Goal: Information Seeking & Learning: Learn about a topic

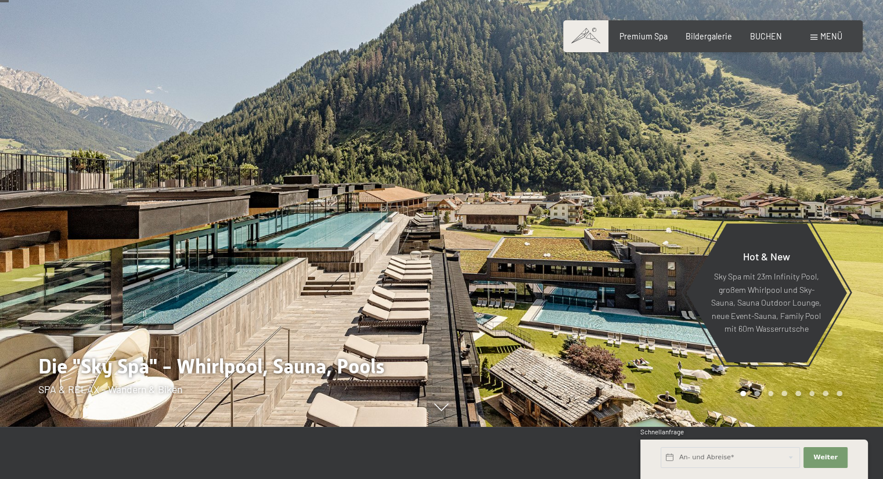
scroll to position [53, 0]
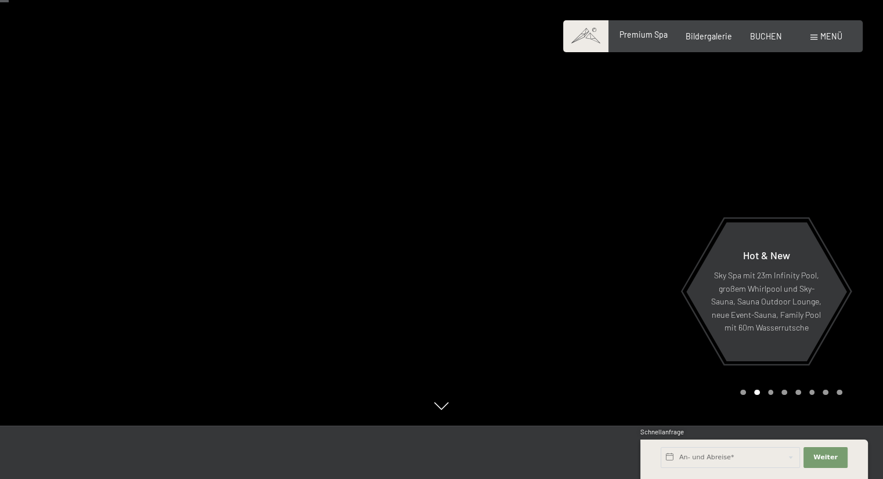
click at [646, 33] on span "Premium Spa" at bounding box center [643, 35] width 48 height 10
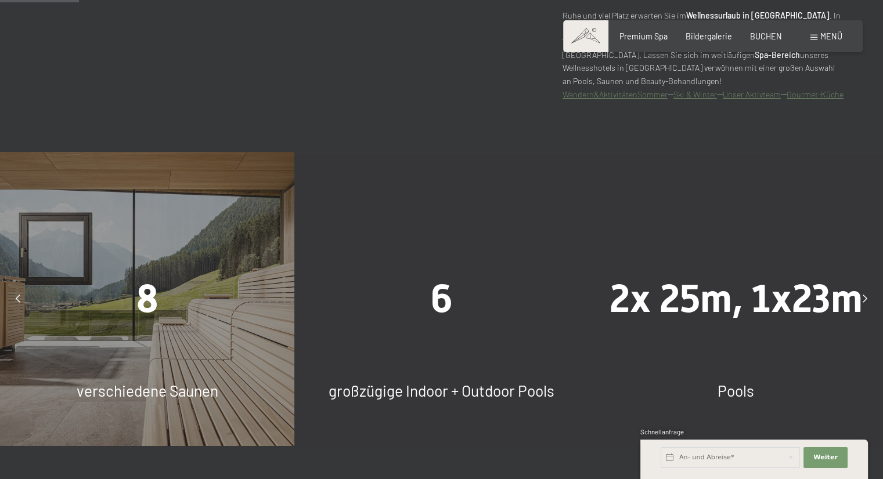
scroll to position [699, 0]
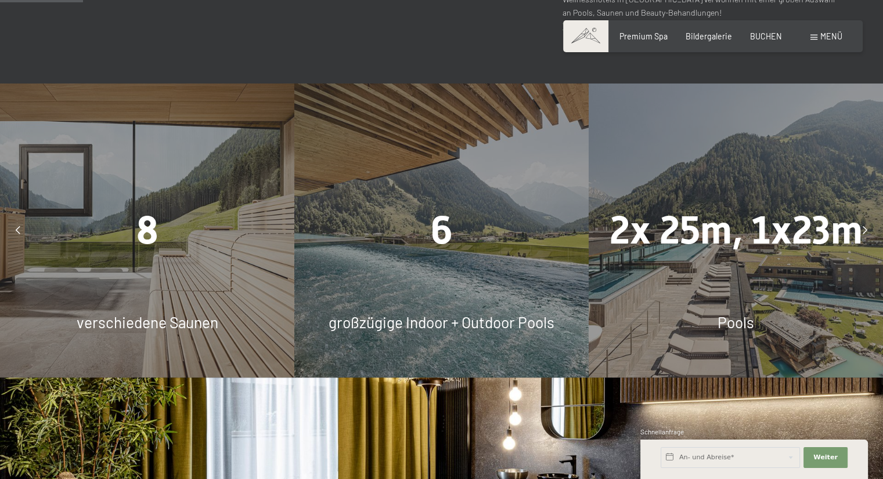
click at [143, 228] on span "8" at bounding box center [147, 230] width 22 height 45
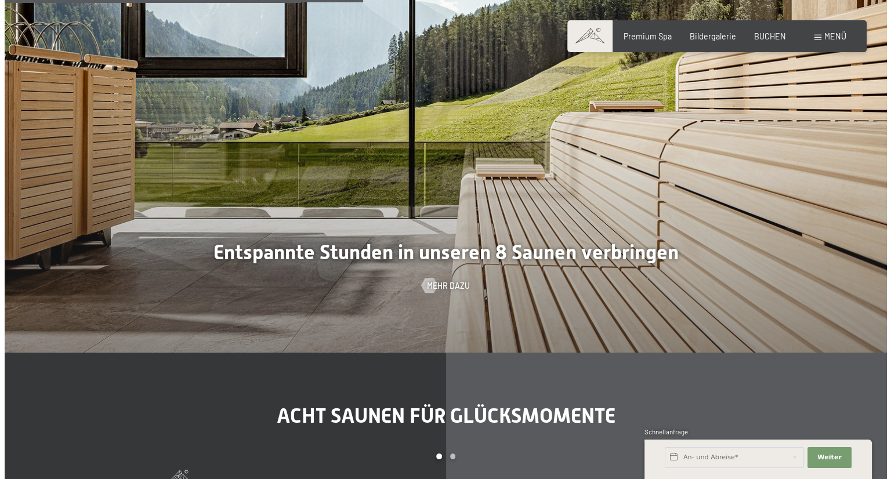
scroll to position [3012, 0]
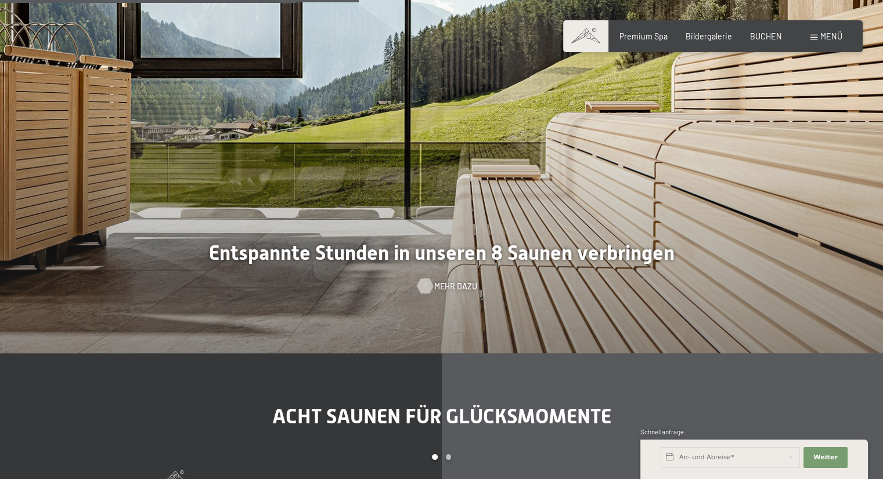
click at [457, 293] on span "Mehr dazu" at bounding box center [455, 287] width 43 height 12
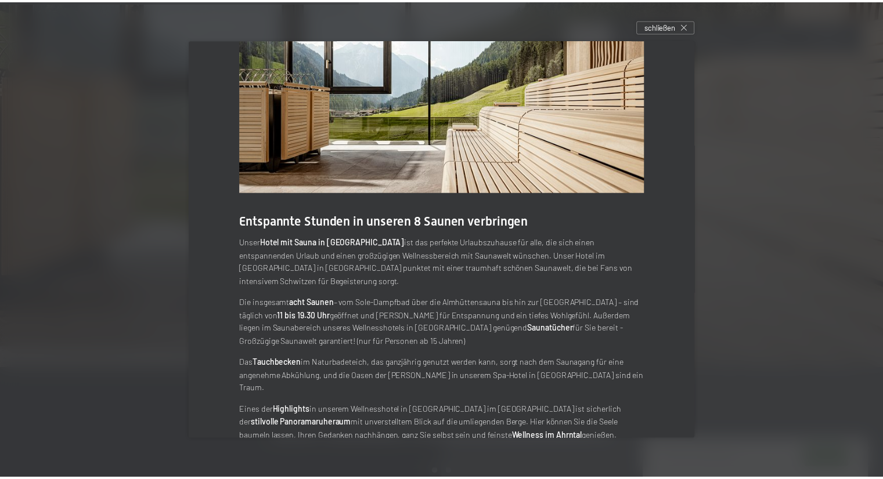
scroll to position [0, 0]
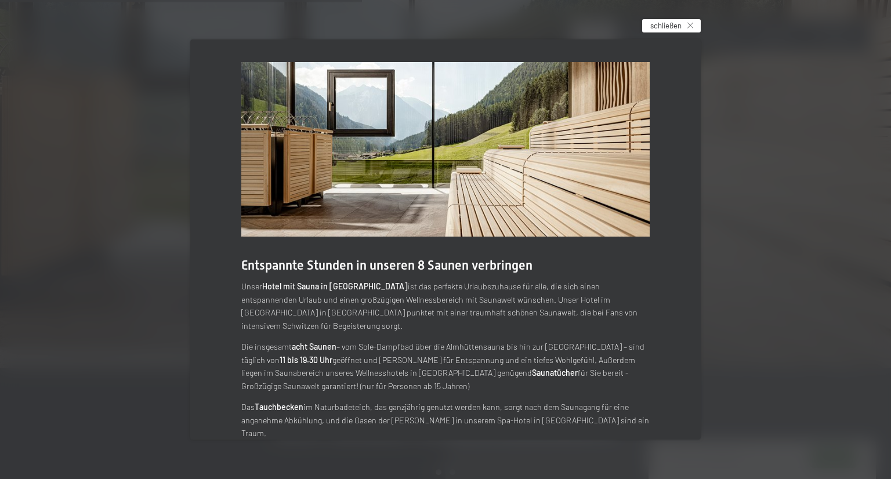
click at [685, 22] on div "schließen" at bounding box center [672, 26] width 59 height 14
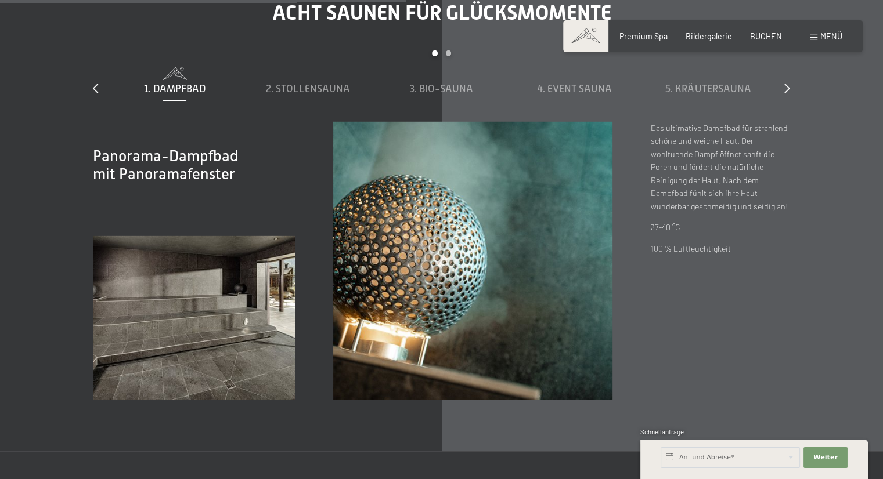
scroll to position [3417, 0]
click at [319, 94] on span "2. Stollensauna" at bounding box center [308, 88] width 84 height 12
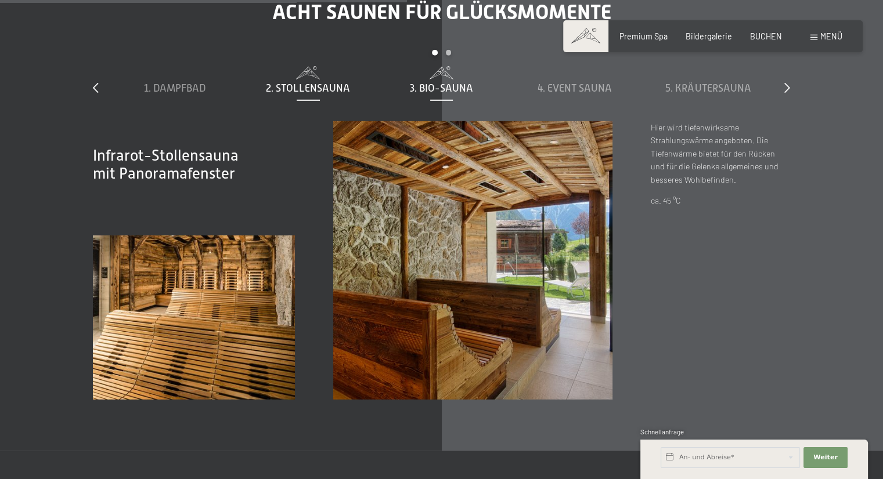
click at [442, 94] on span "3. Bio-Sauna" at bounding box center [441, 88] width 63 height 12
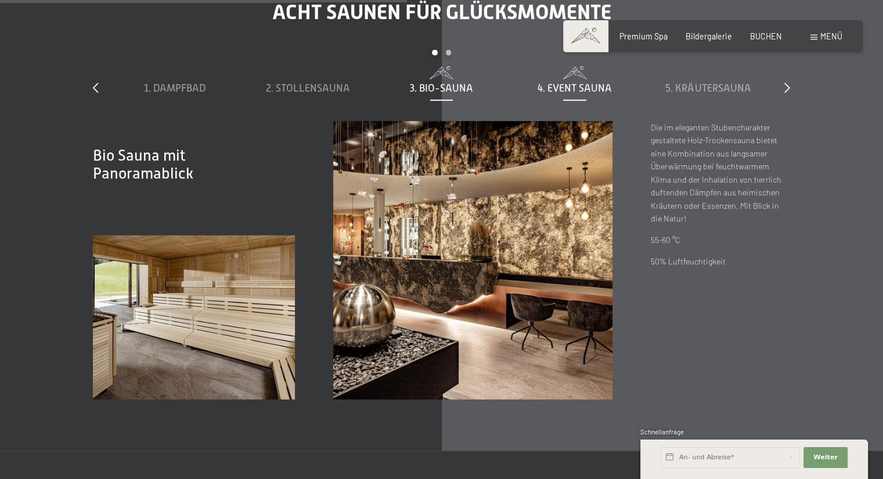
click at [541, 94] on span "4. Event Sauna" at bounding box center [574, 88] width 74 height 12
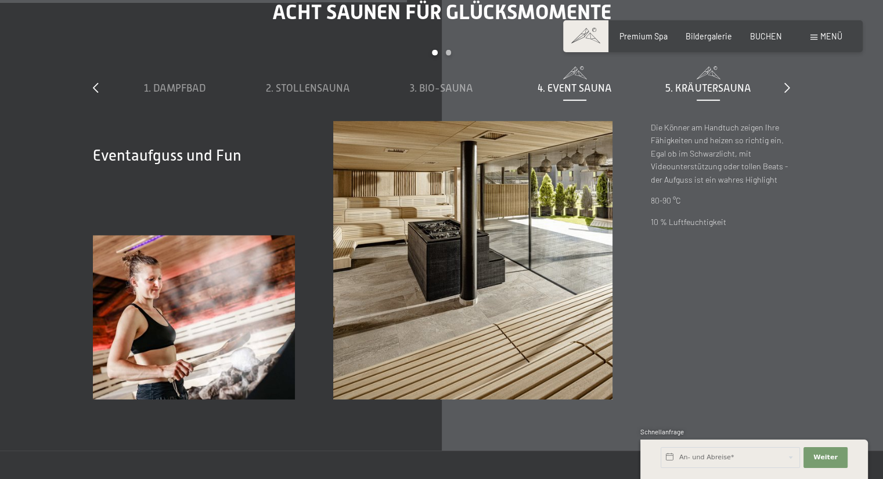
click at [688, 94] on span "5. Kräutersauna" at bounding box center [707, 88] width 85 height 12
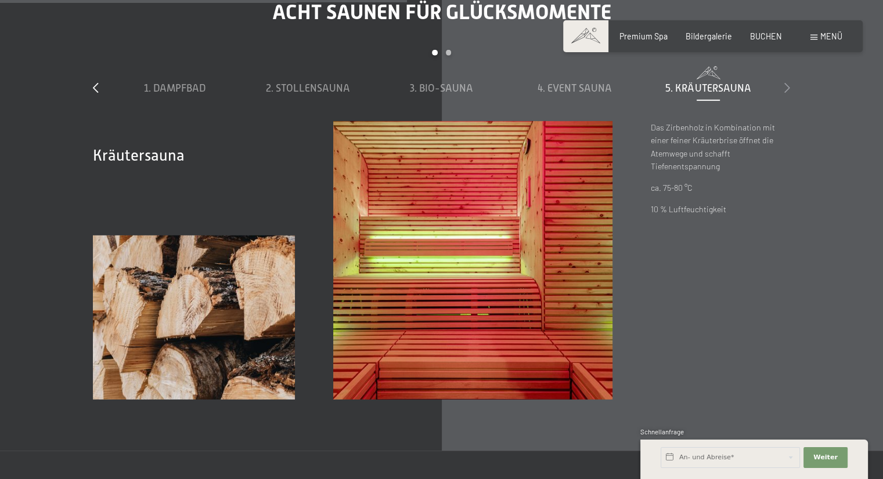
click at [784, 93] on icon at bounding box center [787, 87] width 6 height 10
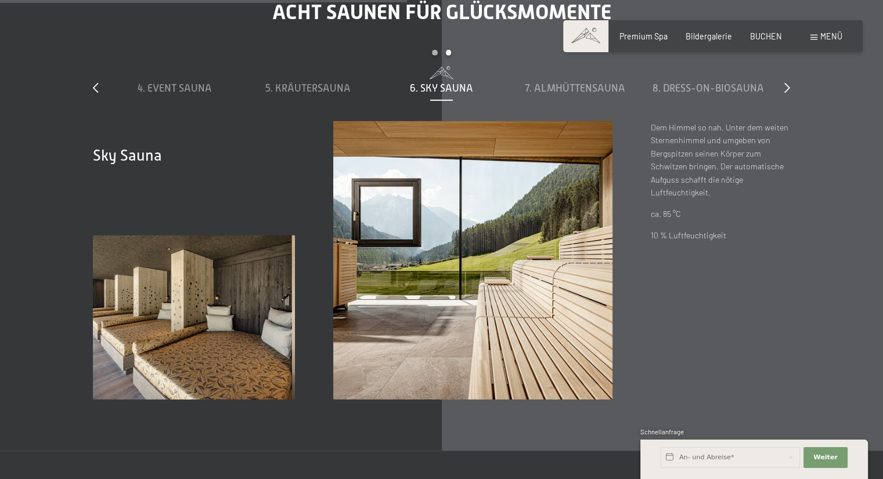
click at [447, 94] on span "6. Sky Sauna" at bounding box center [441, 88] width 63 height 12
click at [543, 94] on span "7. Almhüttensauna" at bounding box center [575, 88] width 100 height 12
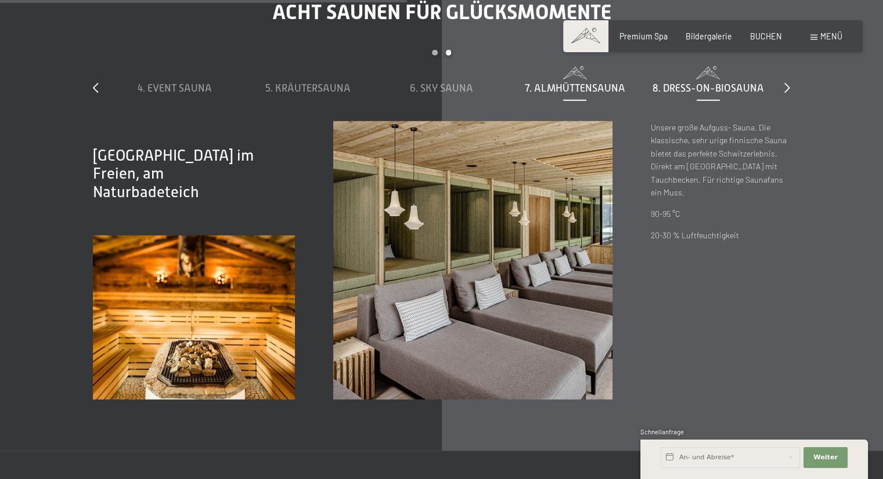
click at [678, 94] on span "8. Dress-on-Biosauna" at bounding box center [707, 88] width 111 height 12
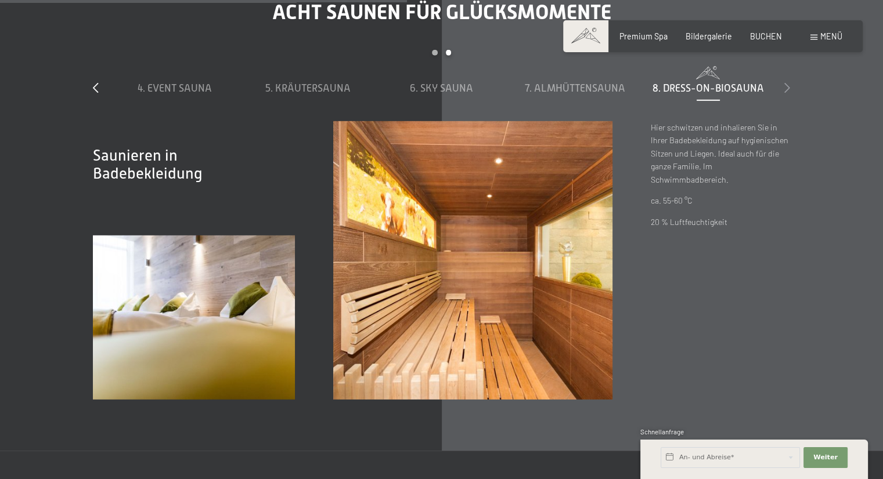
click at [785, 93] on icon at bounding box center [787, 87] width 6 height 10
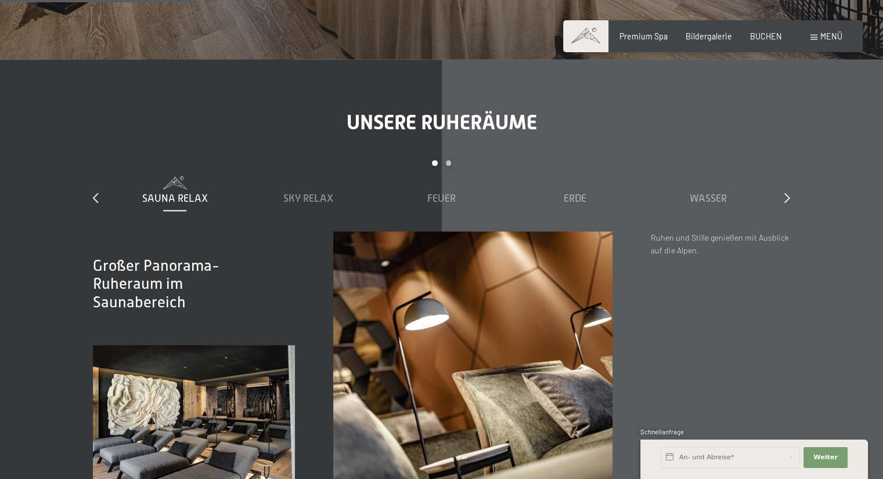
scroll to position [1306, 0]
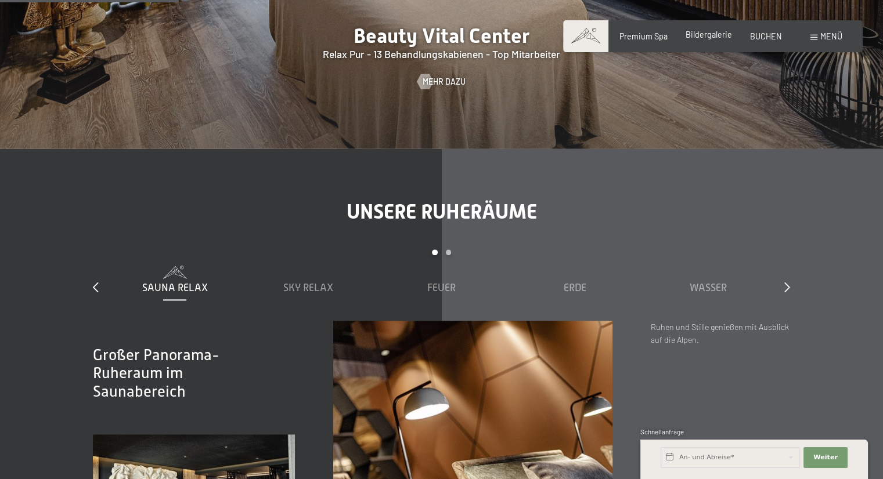
click at [705, 35] on span "Bildergalerie" at bounding box center [708, 35] width 46 height 10
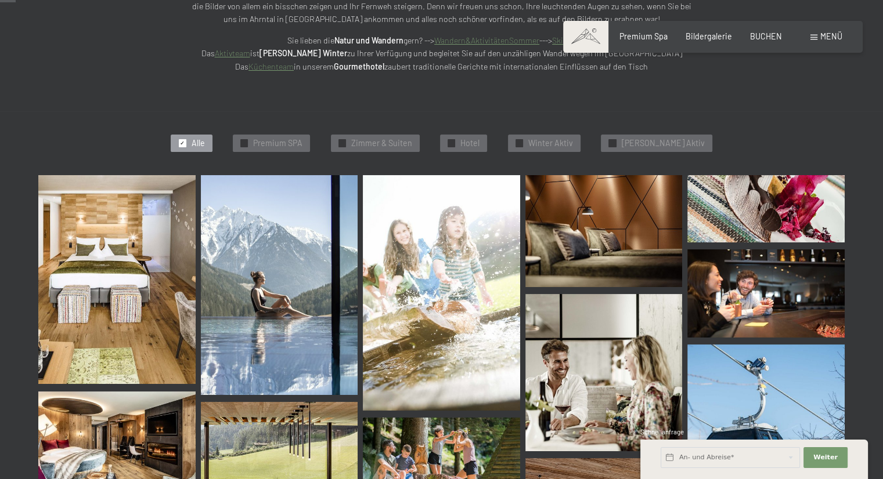
scroll to position [218, 0]
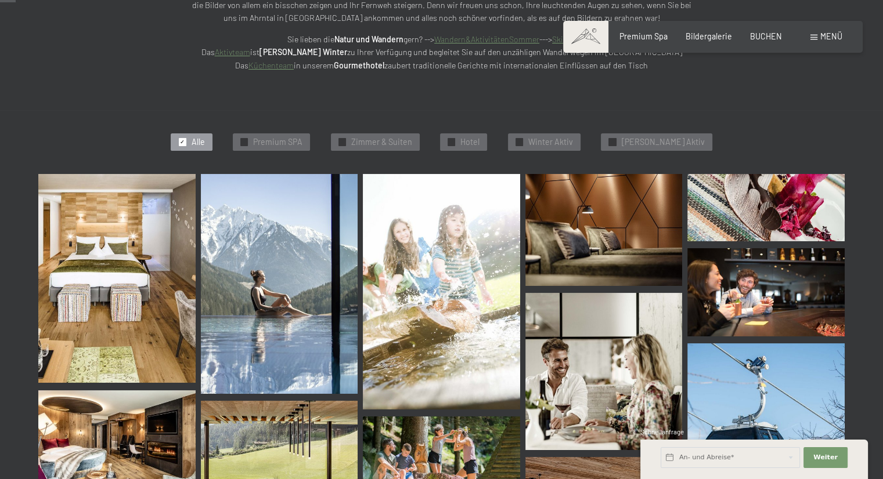
click at [125, 307] on img at bounding box center [116, 279] width 157 height 210
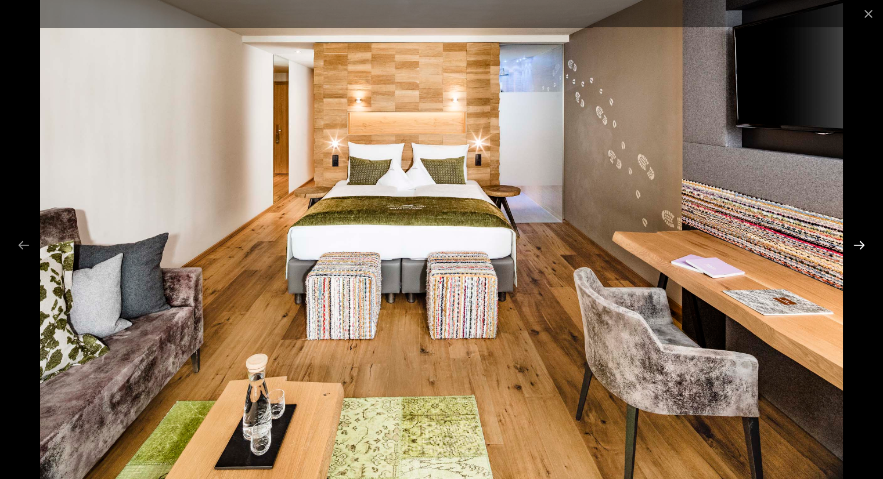
click at [869, 243] on button "Next slide" at bounding box center [859, 245] width 24 height 23
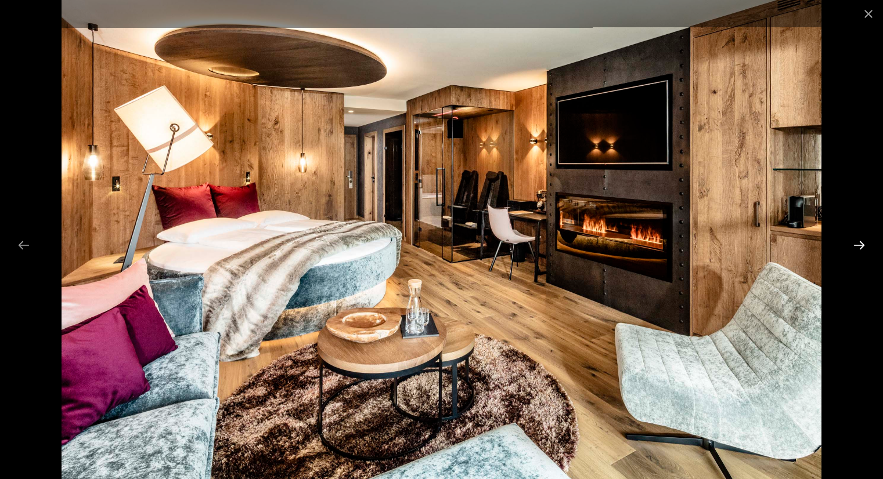
click at [860, 243] on button "Next slide" at bounding box center [859, 245] width 24 height 23
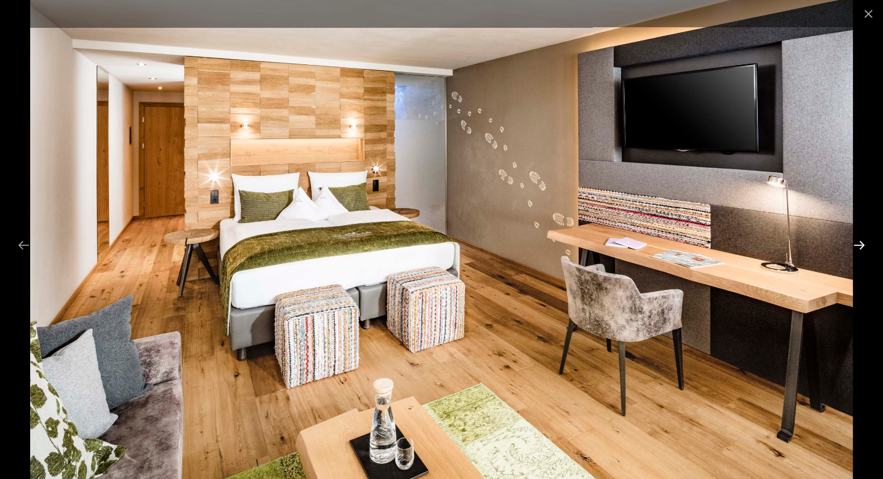
click at [860, 243] on button "Next slide" at bounding box center [859, 245] width 24 height 23
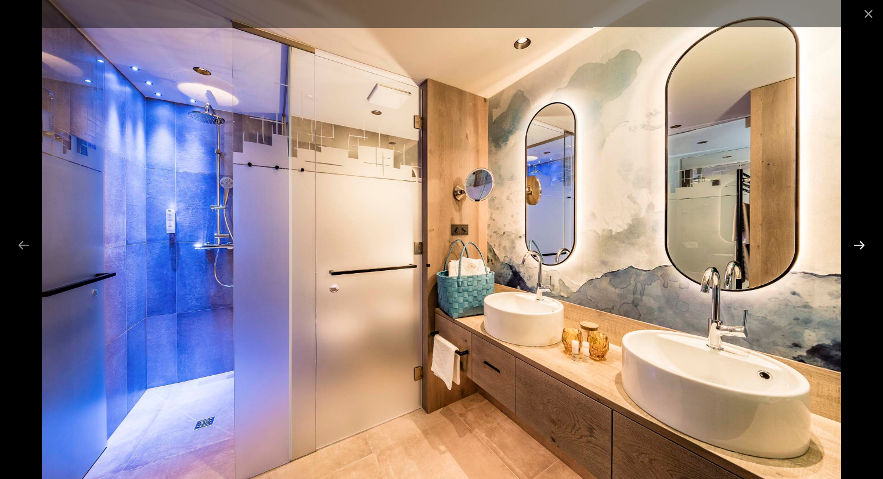
click at [860, 243] on button "Next slide" at bounding box center [859, 245] width 24 height 23
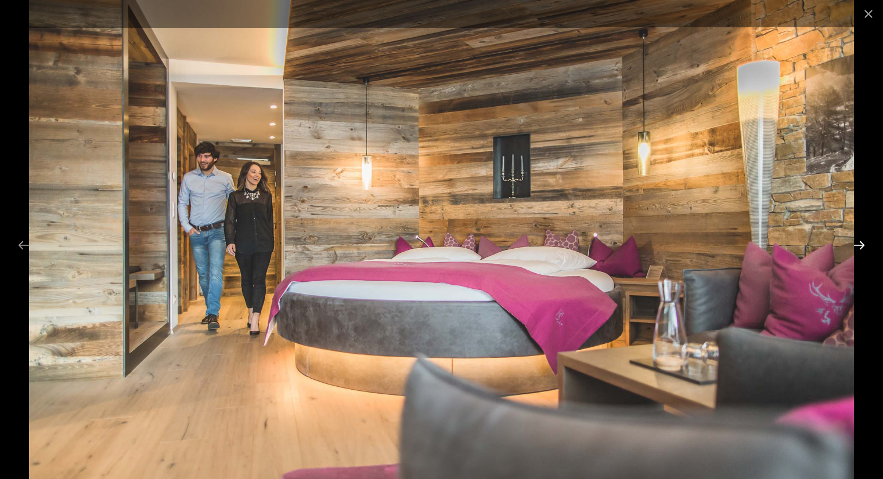
click at [860, 243] on button "Next slide" at bounding box center [859, 245] width 24 height 23
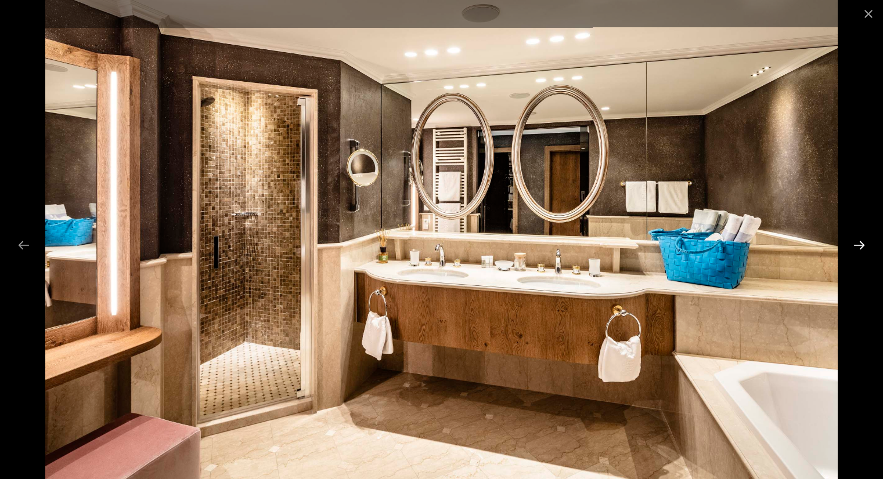
click at [860, 243] on button "Next slide" at bounding box center [859, 245] width 24 height 23
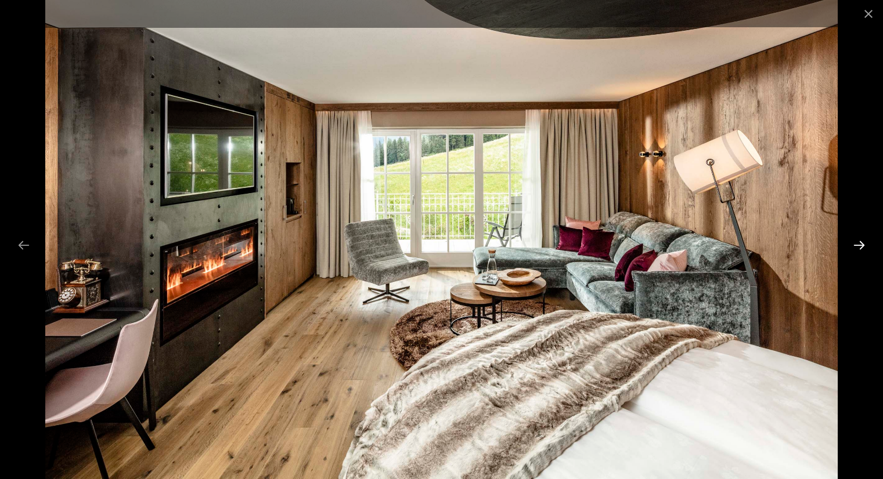
click at [860, 243] on button "Next slide" at bounding box center [859, 245] width 24 height 23
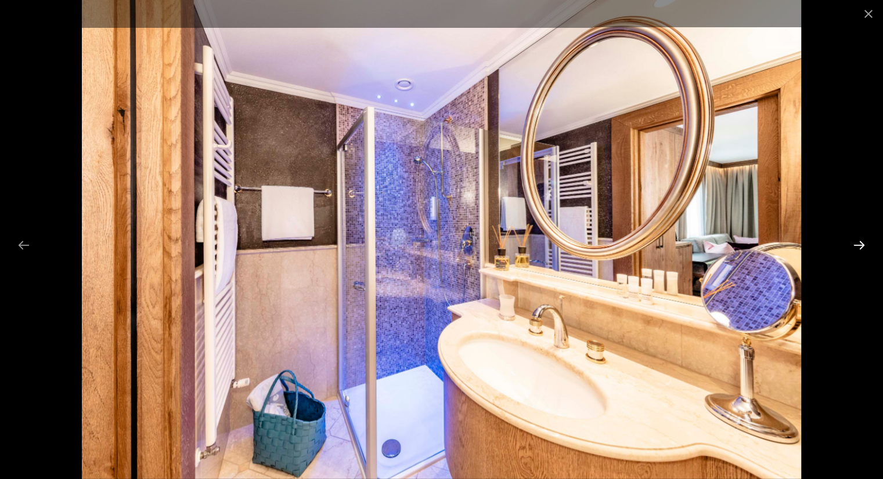
click at [860, 243] on button "Next slide" at bounding box center [859, 245] width 24 height 23
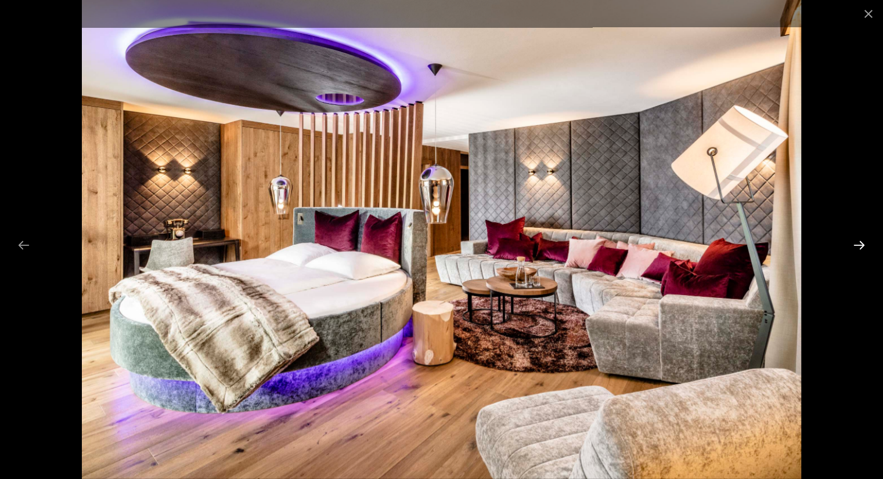
click at [860, 243] on button "Next slide" at bounding box center [859, 245] width 24 height 23
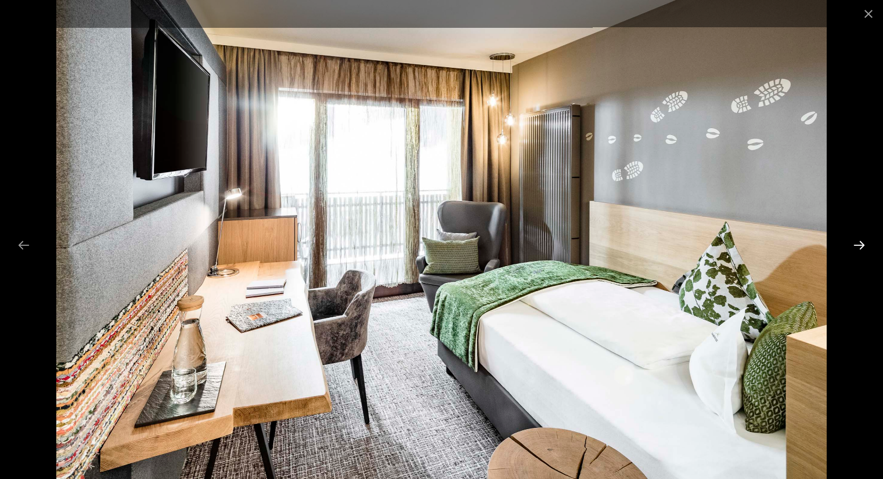
click at [860, 243] on button "Next slide" at bounding box center [859, 245] width 24 height 23
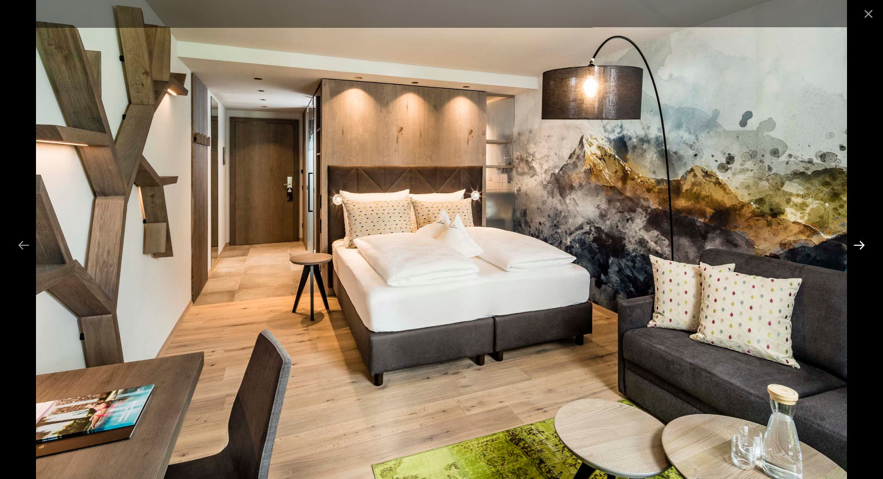
click at [860, 243] on button "Next slide" at bounding box center [859, 245] width 24 height 23
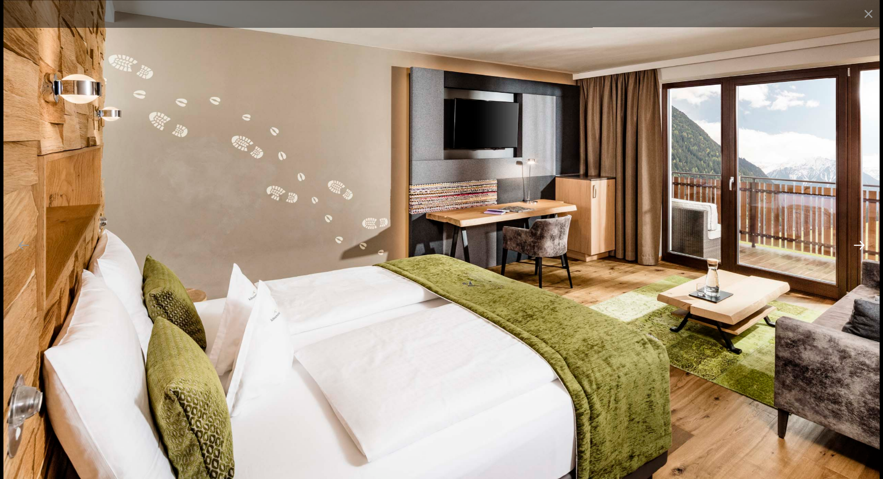
click at [860, 243] on button "Next slide" at bounding box center [859, 245] width 24 height 23
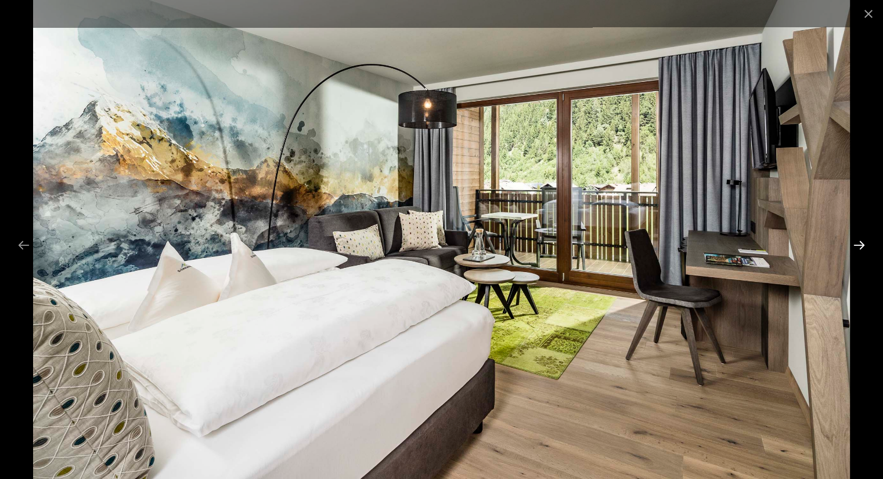
click at [860, 243] on button "Next slide" at bounding box center [859, 245] width 24 height 23
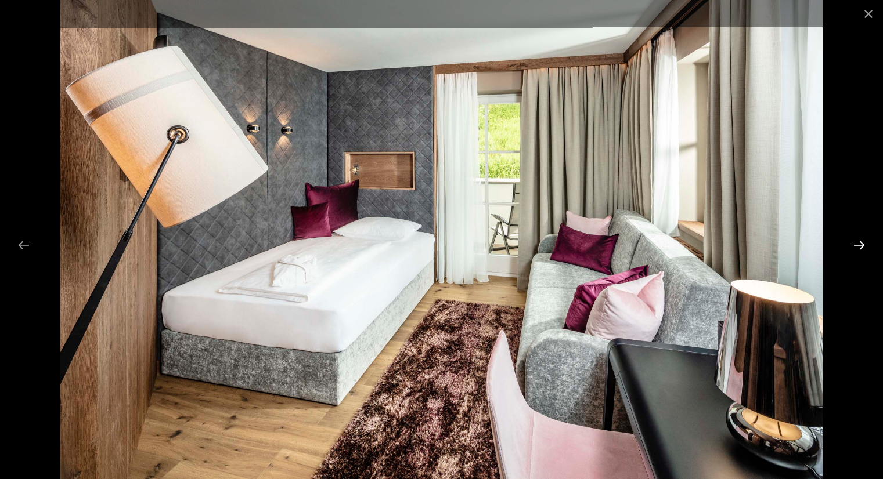
click at [860, 243] on button "Next slide" at bounding box center [859, 245] width 24 height 23
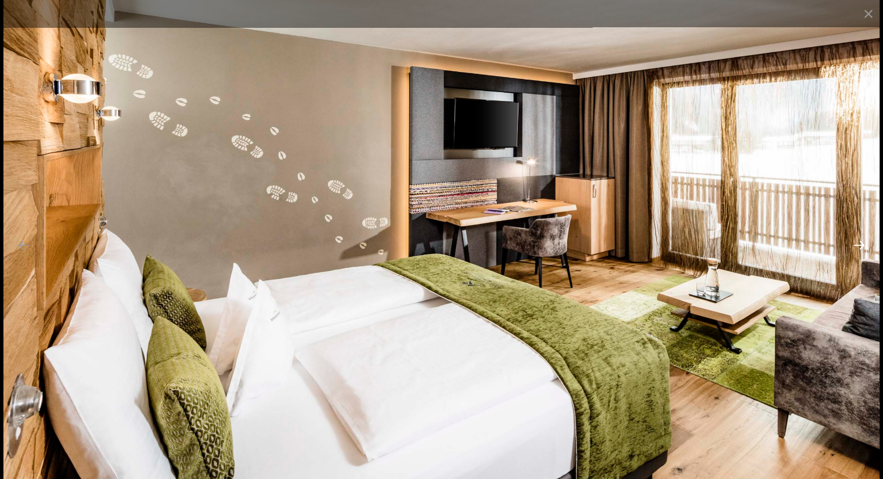
click at [860, 243] on button "Next slide" at bounding box center [859, 245] width 24 height 23
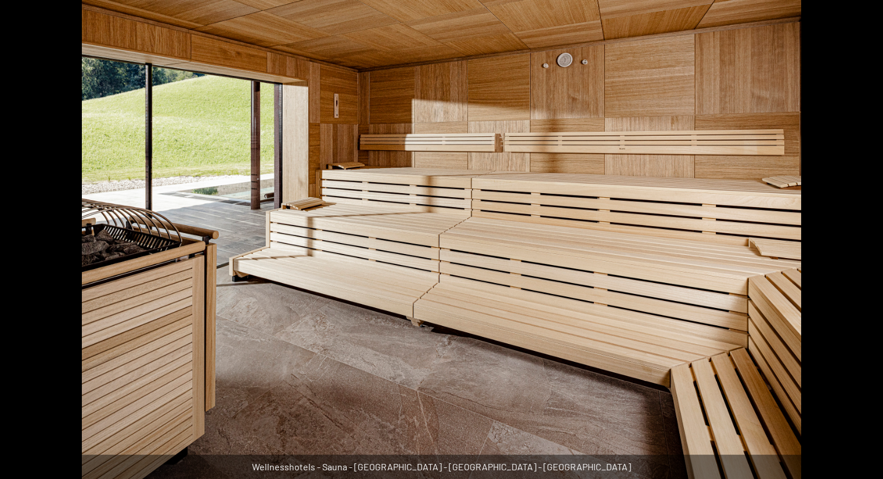
click at [860, 243] on button "Next slide" at bounding box center [865, 245] width 24 height 23
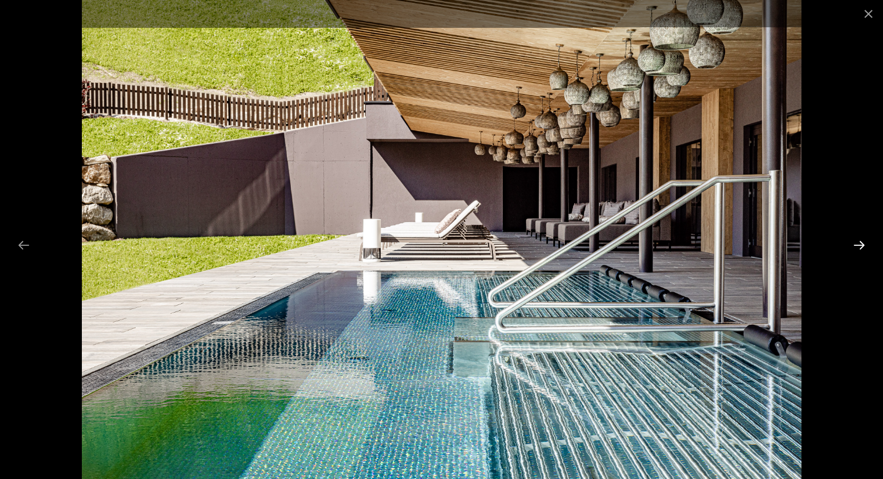
click at [860, 243] on button "Next slide" at bounding box center [859, 245] width 24 height 23
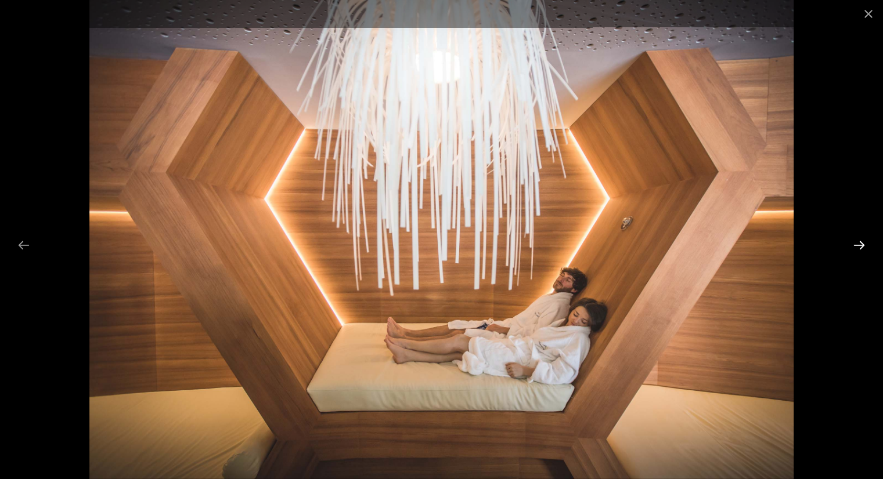
click at [860, 243] on button "Next slide" at bounding box center [859, 245] width 24 height 23
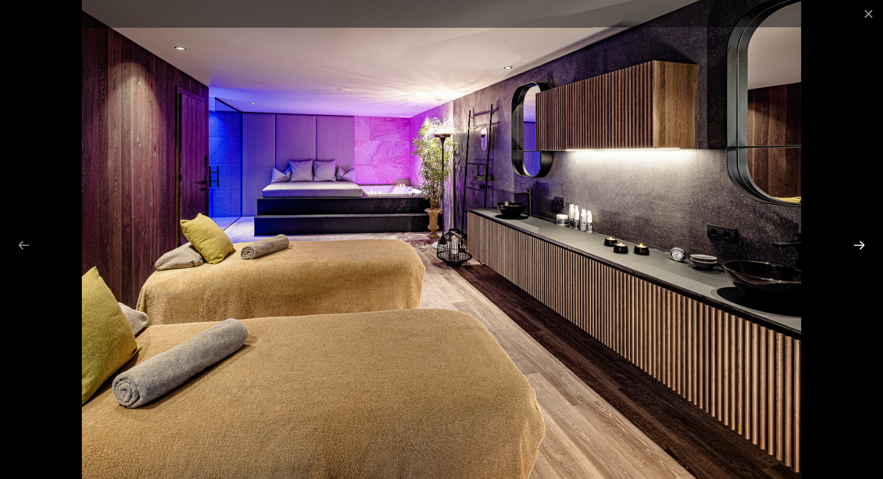
click at [860, 243] on button "Next slide" at bounding box center [859, 245] width 24 height 23
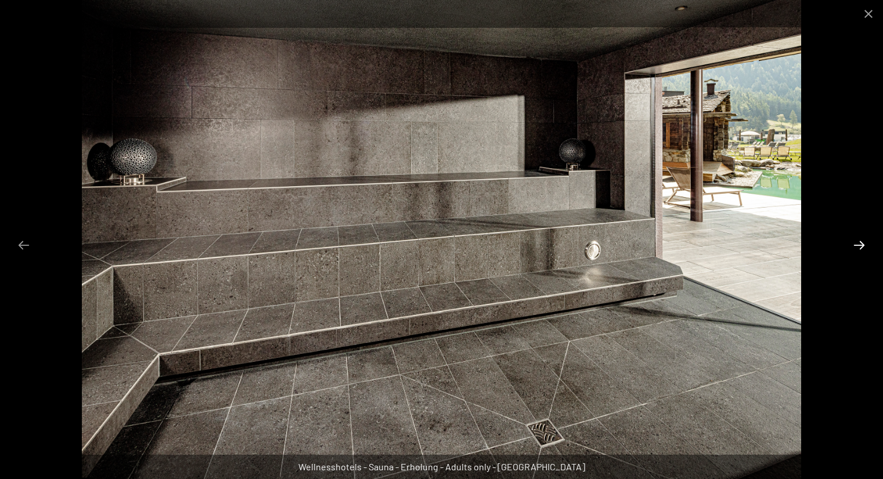
click at [860, 243] on button "Next slide" at bounding box center [859, 245] width 24 height 23
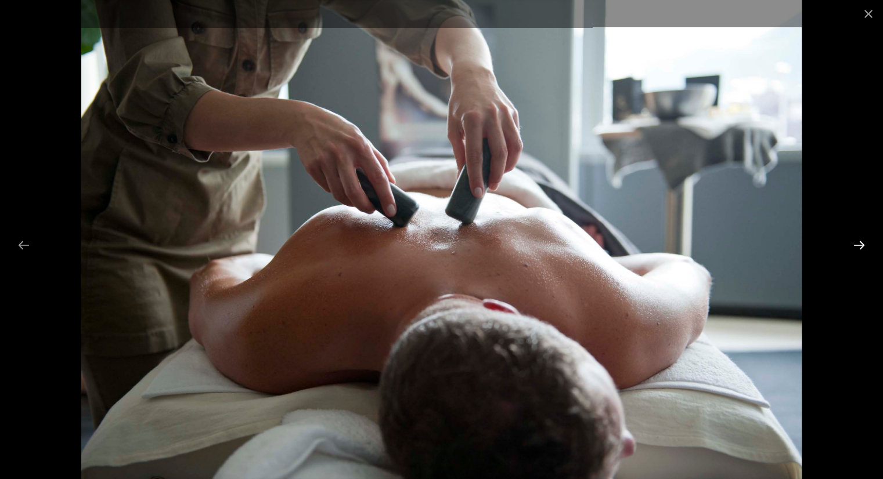
click at [860, 243] on button "Next slide" at bounding box center [859, 245] width 24 height 23
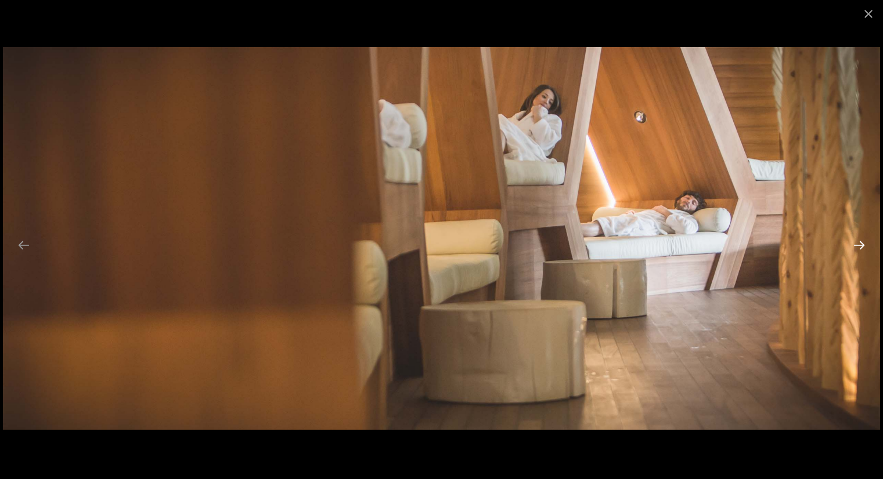
click at [860, 243] on button "Next slide" at bounding box center [859, 245] width 24 height 23
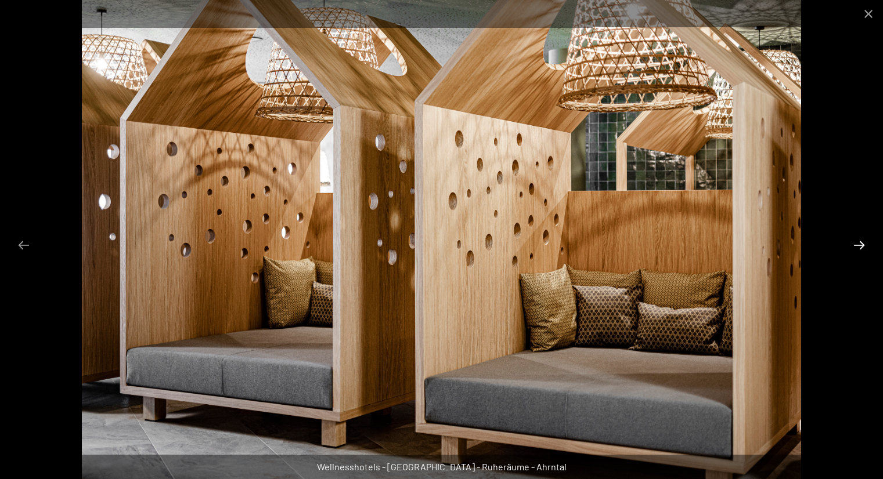
click at [860, 243] on button "Next slide" at bounding box center [859, 245] width 24 height 23
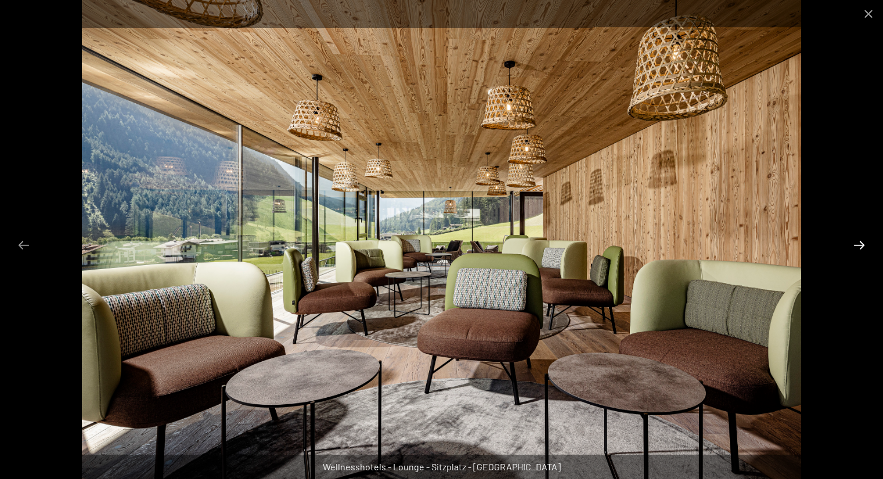
click at [860, 243] on button "Next slide" at bounding box center [859, 245] width 24 height 23
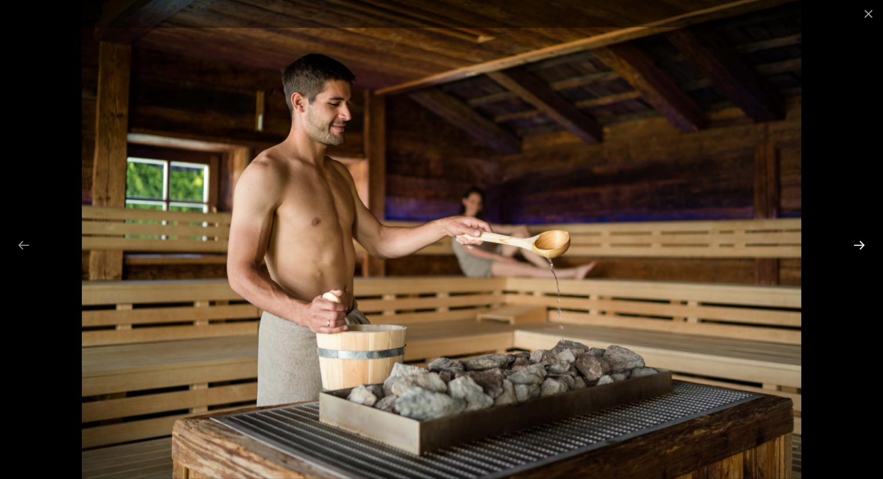
click at [860, 243] on button "Next slide" at bounding box center [859, 245] width 24 height 23
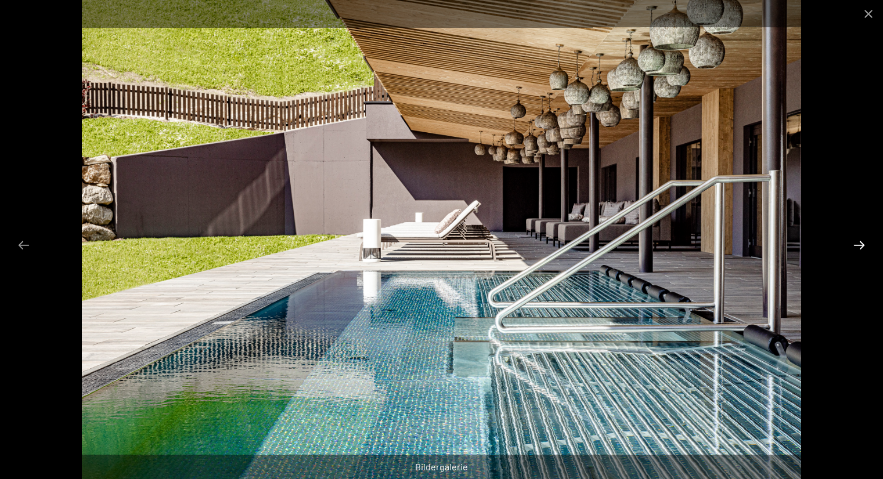
click at [860, 243] on button "Next slide" at bounding box center [859, 245] width 24 height 23
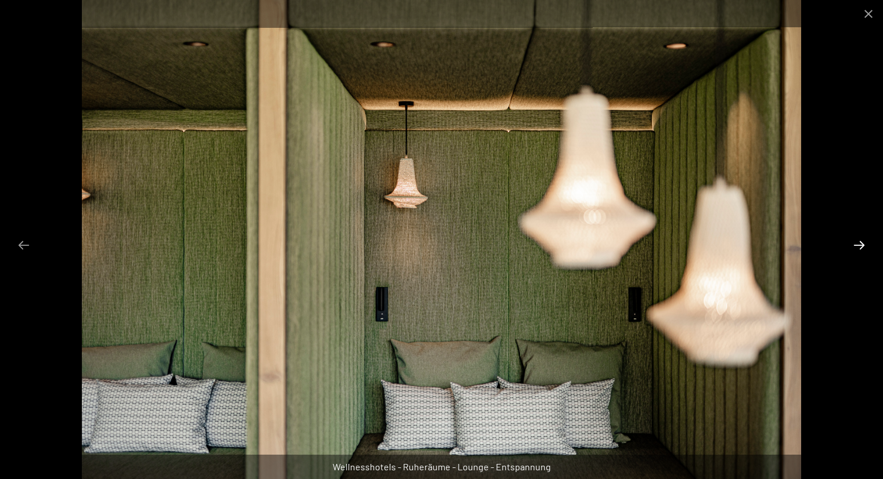
click at [860, 243] on button "Next slide" at bounding box center [859, 245] width 24 height 23
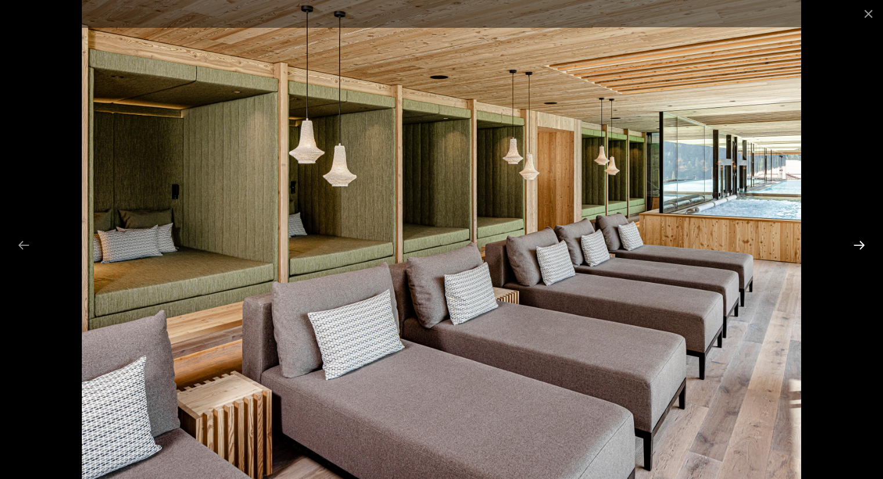
click at [860, 243] on button "Next slide" at bounding box center [859, 245] width 24 height 23
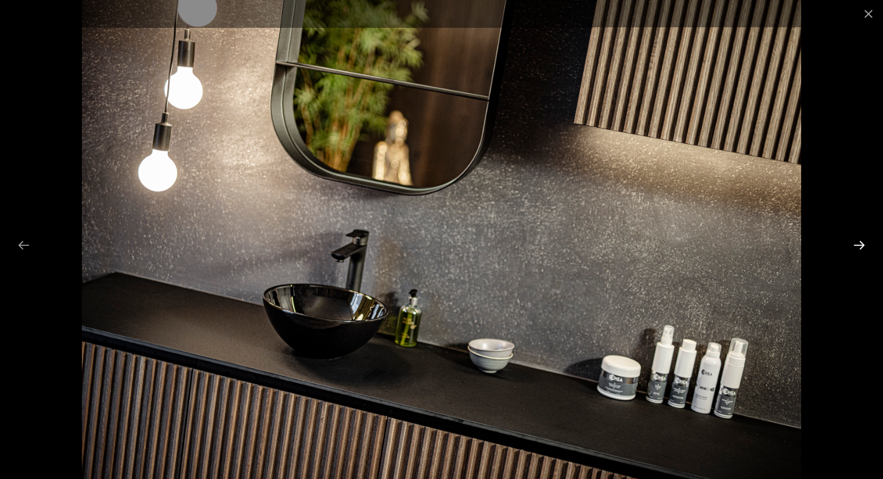
click at [860, 243] on button "Next slide" at bounding box center [859, 245] width 24 height 23
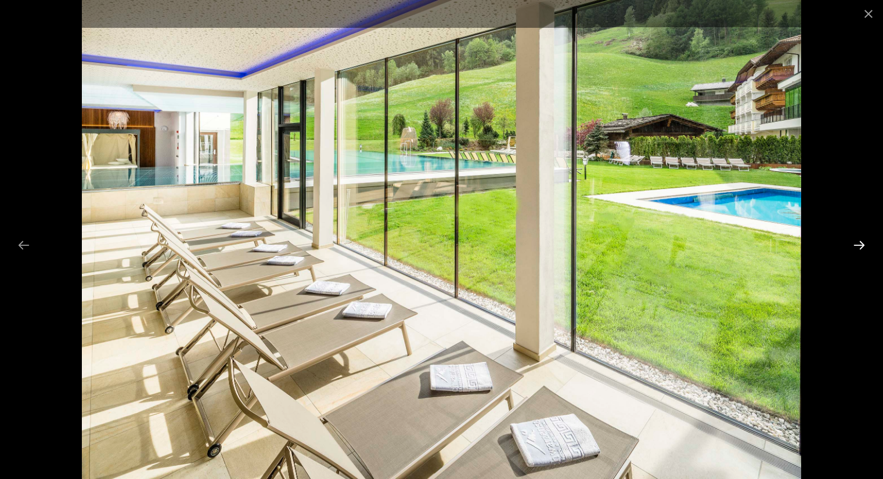
click at [860, 243] on button "Next slide" at bounding box center [859, 245] width 24 height 23
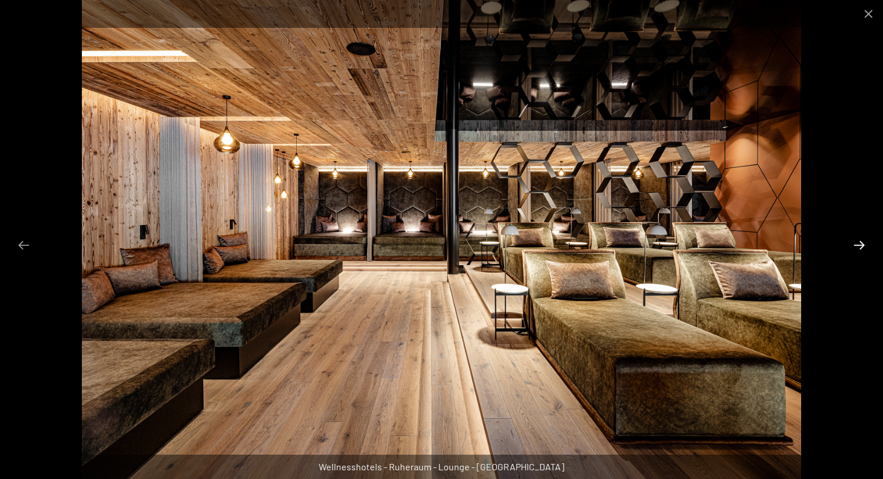
click at [860, 243] on button "Next slide" at bounding box center [859, 245] width 24 height 23
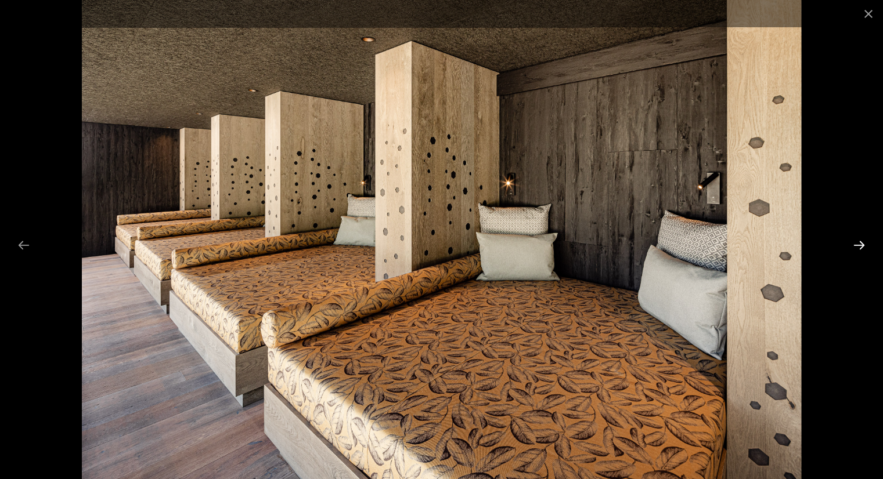
click at [860, 243] on button "Next slide" at bounding box center [859, 245] width 24 height 23
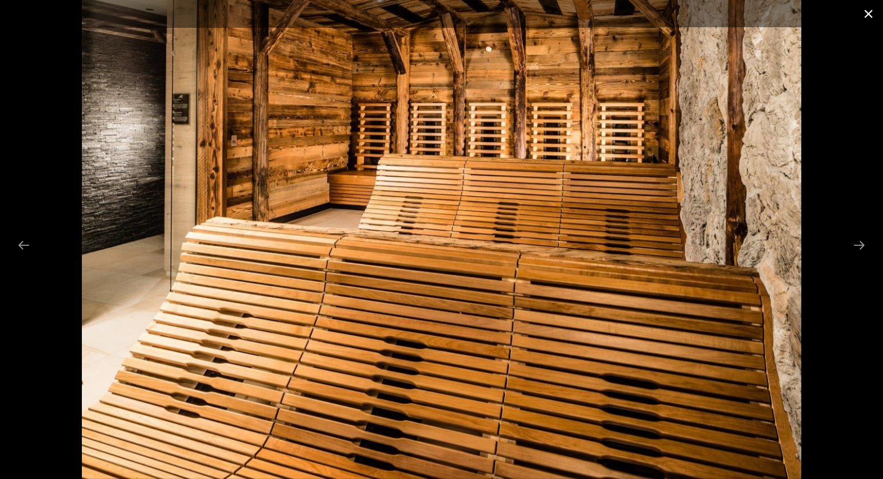
click at [874, 9] on button "Close gallery" at bounding box center [868, 13] width 29 height 27
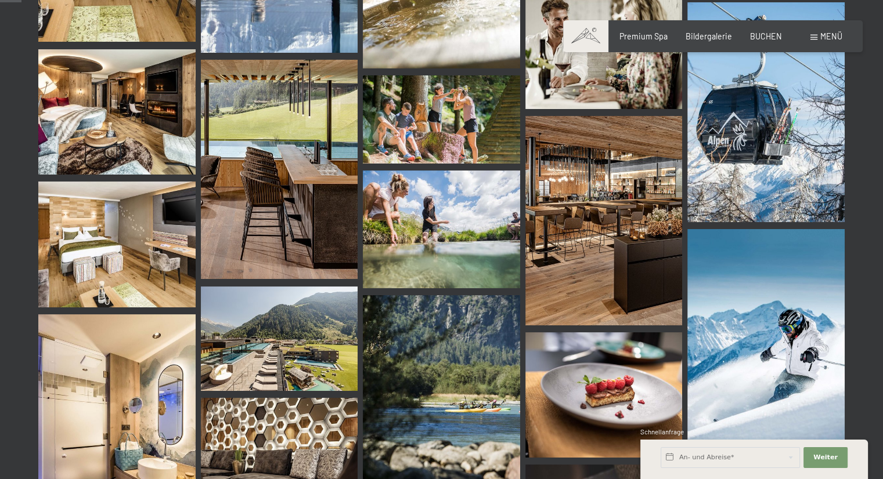
scroll to position [0, 0]
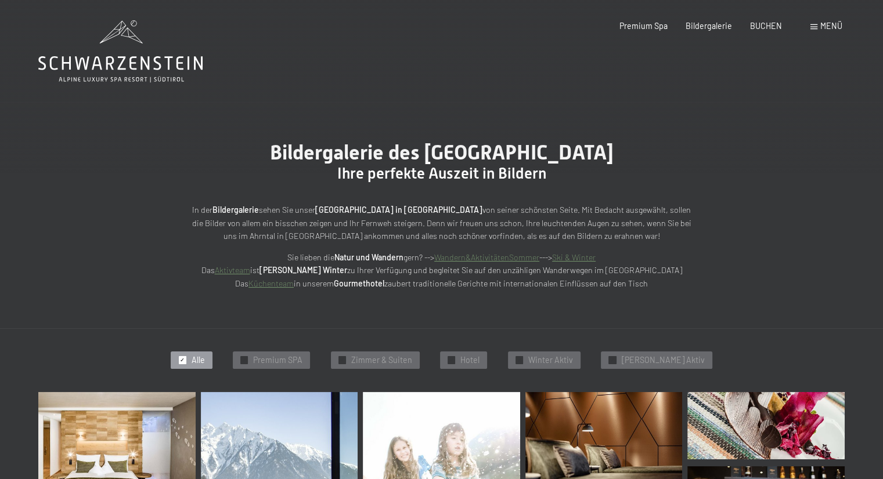
click at [140, 75] on icon at bounding box center [120, 51] width 164 height 62
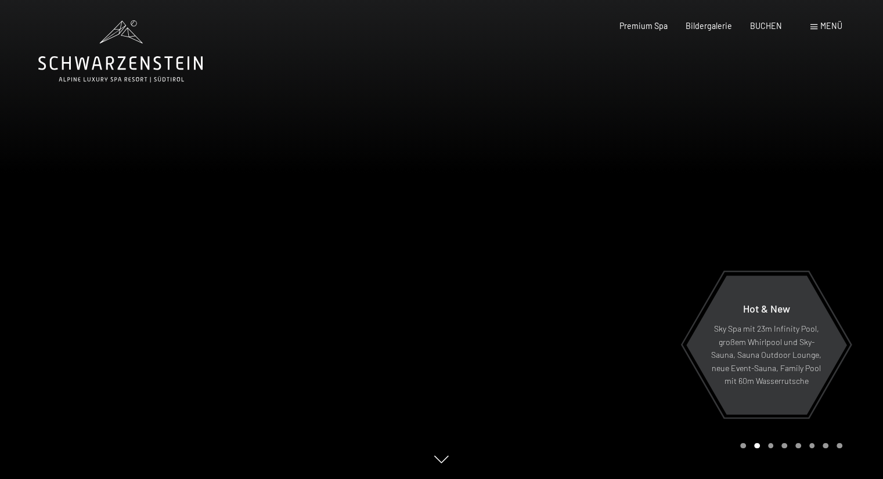
click at [821, 27] on span "Menü" at bounding box center [831, 26] width 22 height 10
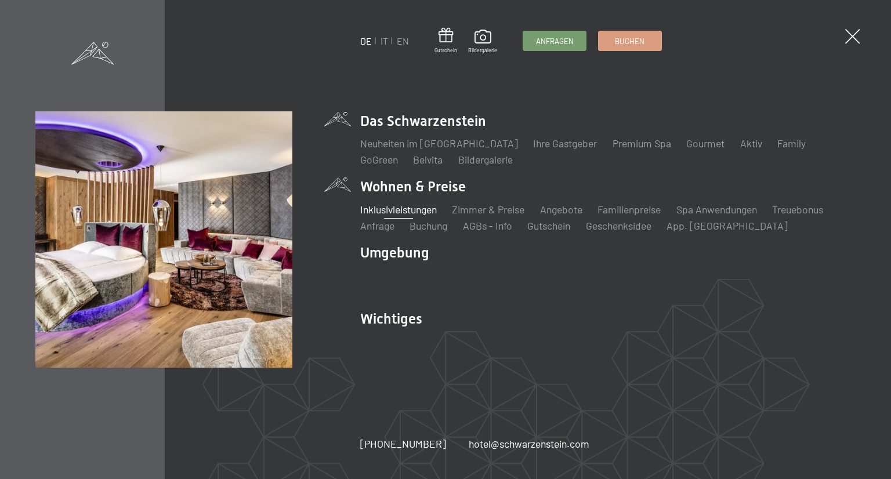
click at [433, 211] on link "Inklusivleistungen" at bounding box center [398, 209] width 77 height 13
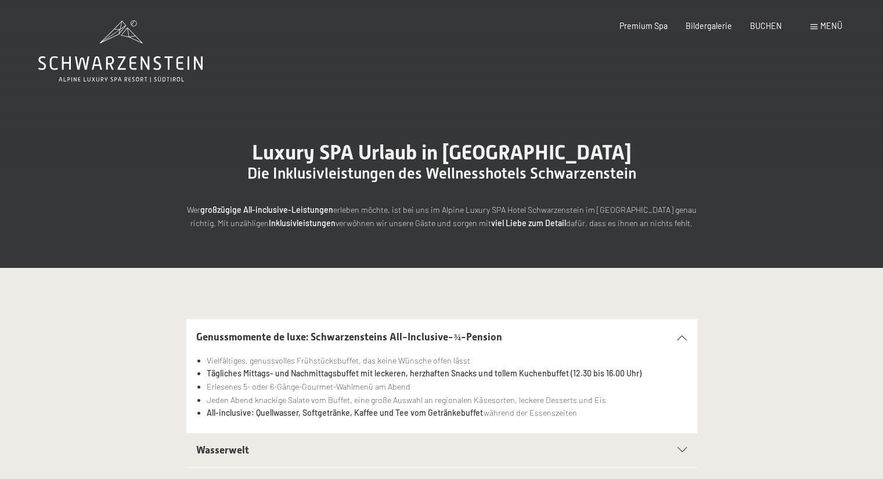
click at [109, 59] on icon at bounding box center [120, 51] width 164 height 62
